Goal: Task Accomplishment & Management: Manage account settings

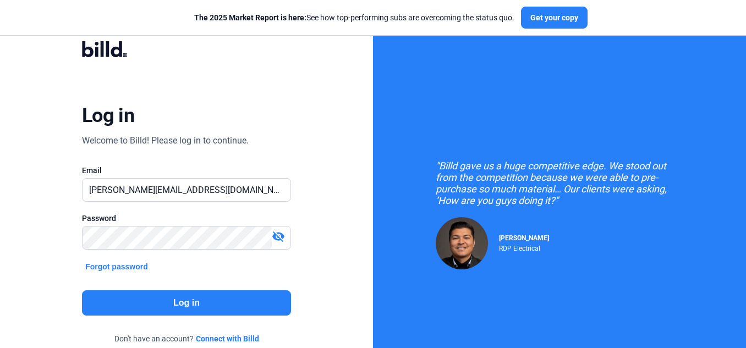
type input "[PERSON_NAME][EMAIL_ADDRESS][DOMAIN_NAME]"
click at [105, 307] on button "Log in" at bounding box center [186, 303] width 209 height 25
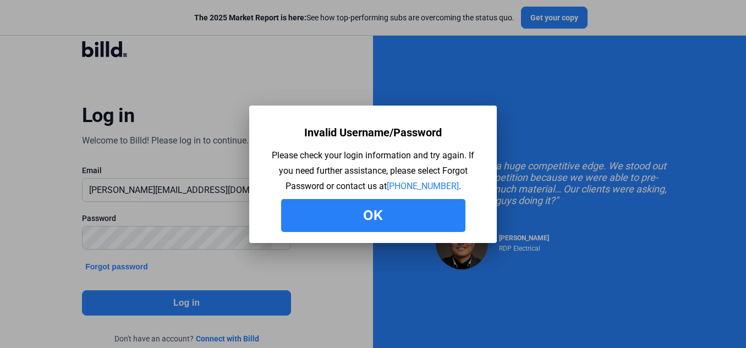
click at [367, 220] on button "Ok" at bounding box center [373, 215] width 184 height 33
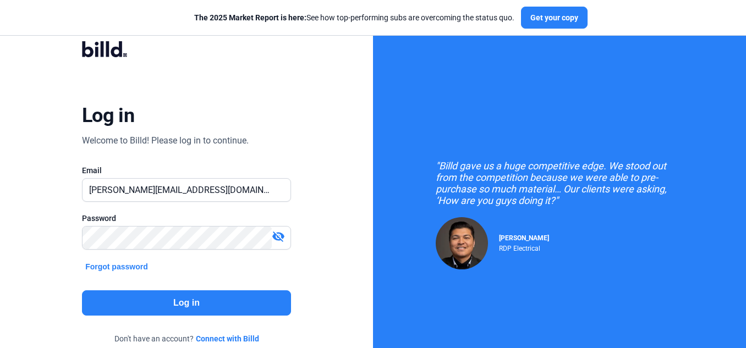
click at [114, 268] on button "Forgot password" at bounding box center [116, 267] width 69 height 12
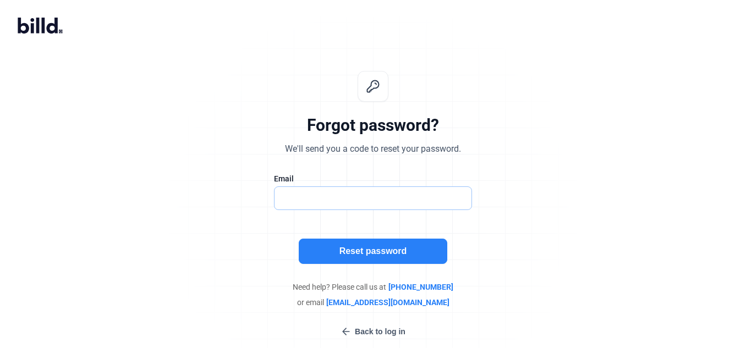
click at [350, 200] on input "text" at bounding box center [373, 198] width 197 height 23
type input "[PERSON_NAME][EMAIL_ADDRESS][DOMAIN_NAME]"
click at [343, 250] on button "Reset password" at bounding box center [373, 251] width 149 height 25
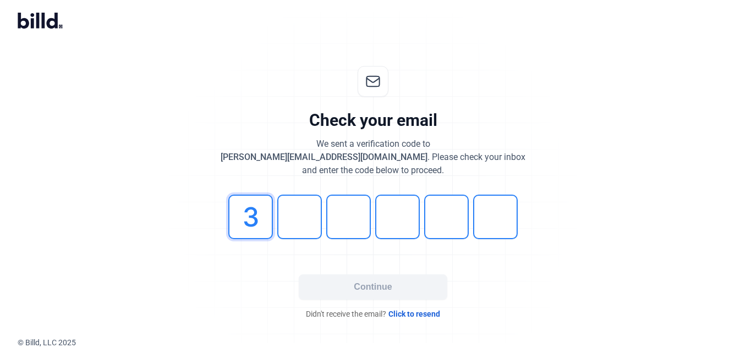
type input "3"
type input "0"
type input "3"
type input "2"
type input "3"
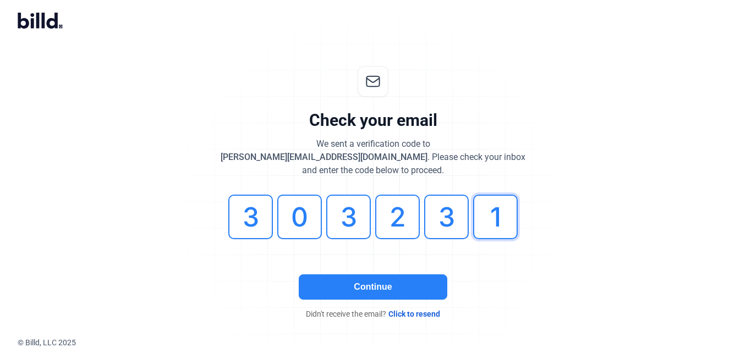
type input "1"
click at [402, 285] on button "Continue" at bounding box center [373, 287] width 149 height 25
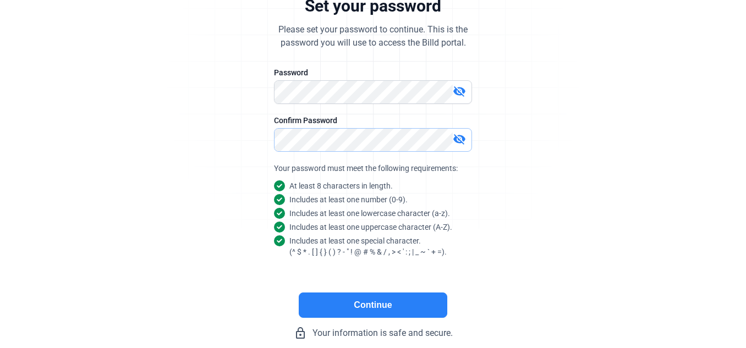
scroll to position [142, 0]
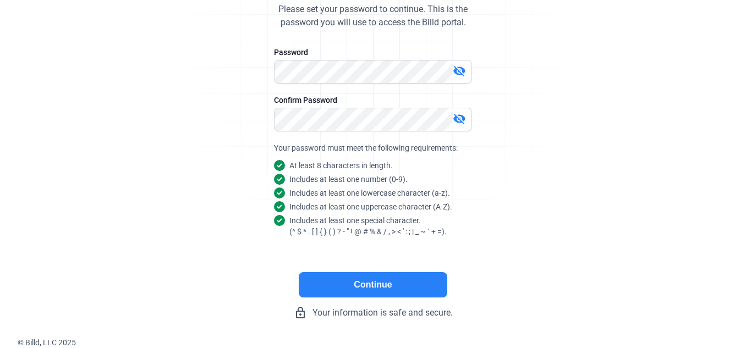
click at [389, 284] on button "Continue" at bounding box center [373, 284] width 149 height 25
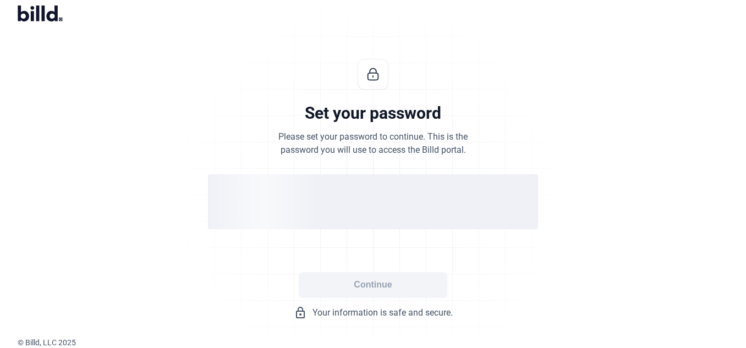
scroll to position [12, 0]
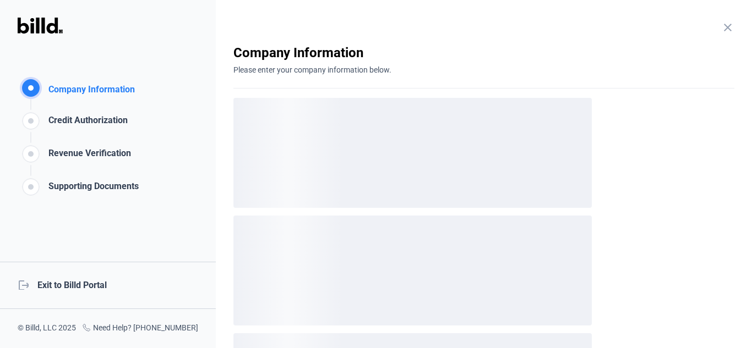
click at [81, 290] on div "logout Exit to Billd Portal" at bounding box center [108, 285] width 216 height 47
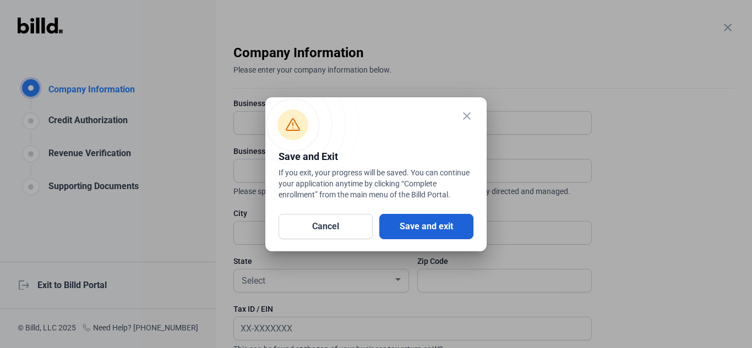
click at [436, 234] on button "Save and exit" at bounding box center [426, 226] width 94 height 25
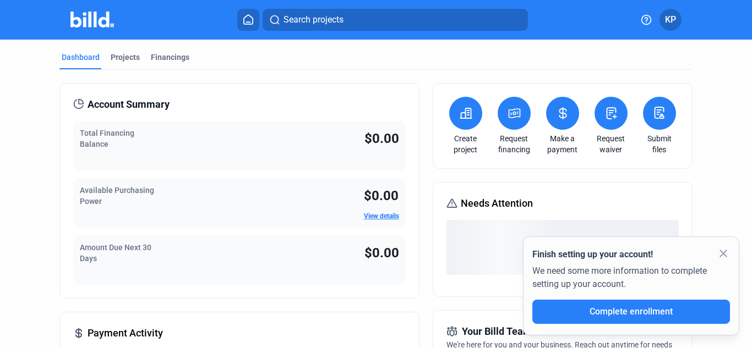
click at [726, 254] on mat-icon "close" at bounding box center [723, 253] width 13 height 13
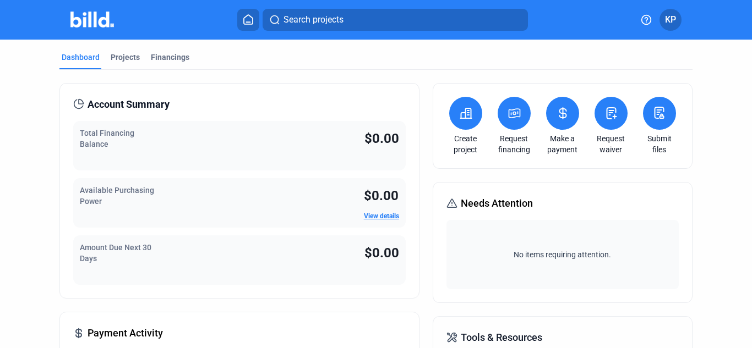
click at [673, 18] on span "KP" at bounding box center [670, 19] width 11 height 13
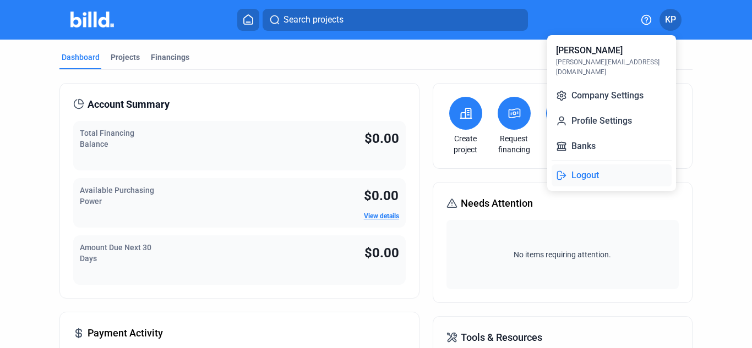
click at [572, 166] on button "Logout" at bounding box center [612, 176] width 120 height 22
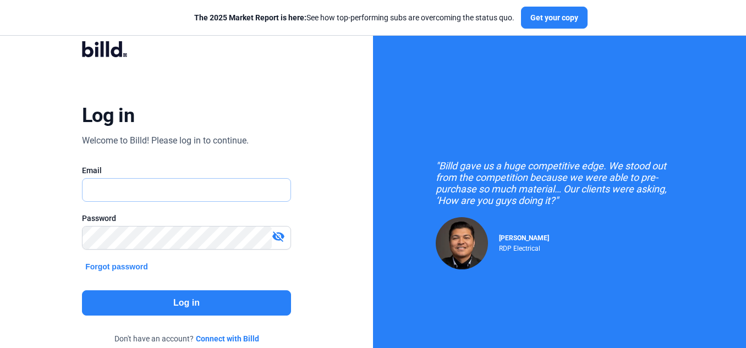
type input "showman@getnada.com"
click at [179, 301] on button "Log in" at bounding box center [186, 303] width 209 height 25
